Goal: Task Accomplishment & Management: Complete application form

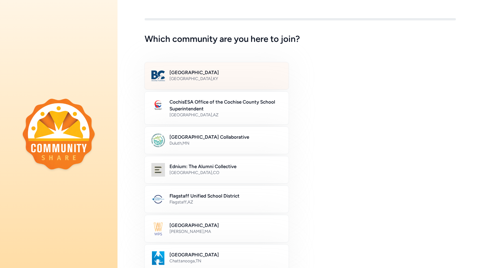
click at [197, 77] on div "[GEOGRAPHIC_DATA] , [GEOGRAPHIC_DATA]" at bounding box center [226, 79] width 113 height 6
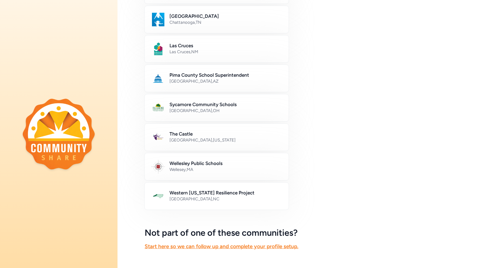
scroll to position [273, 0]
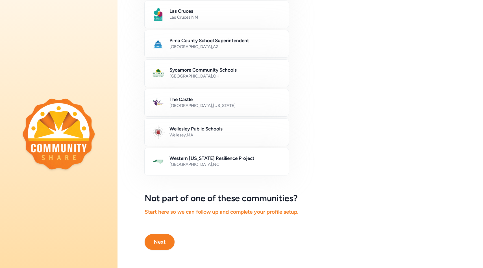
click at [158, 243] on button "Next" at bounding box center [160, 242] width 30 height 16
